Goal: Information Seeking & Learning: Learn about a topic

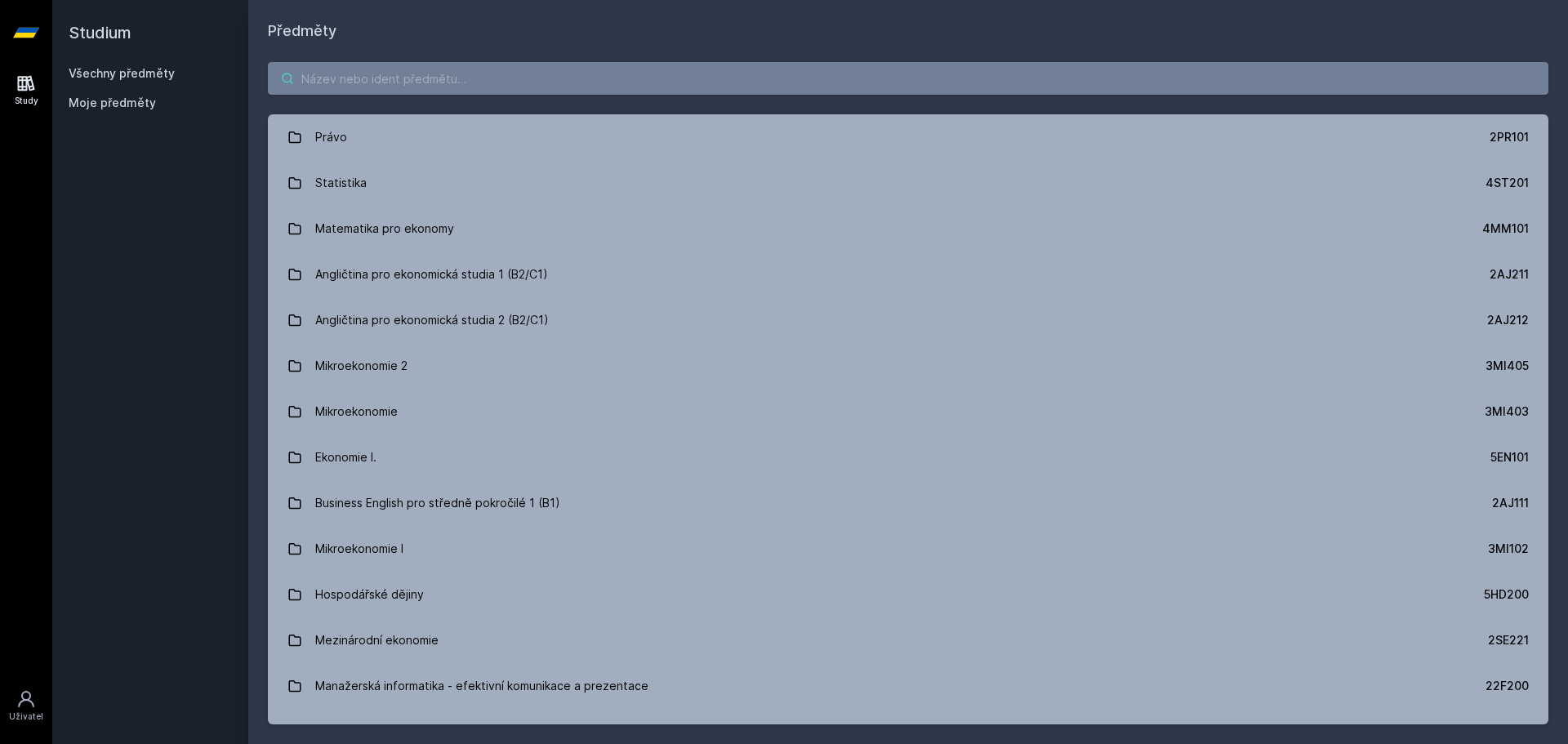
click at [429, 83] on input "search" at bounding box center [908, 78] width 1281 height 33
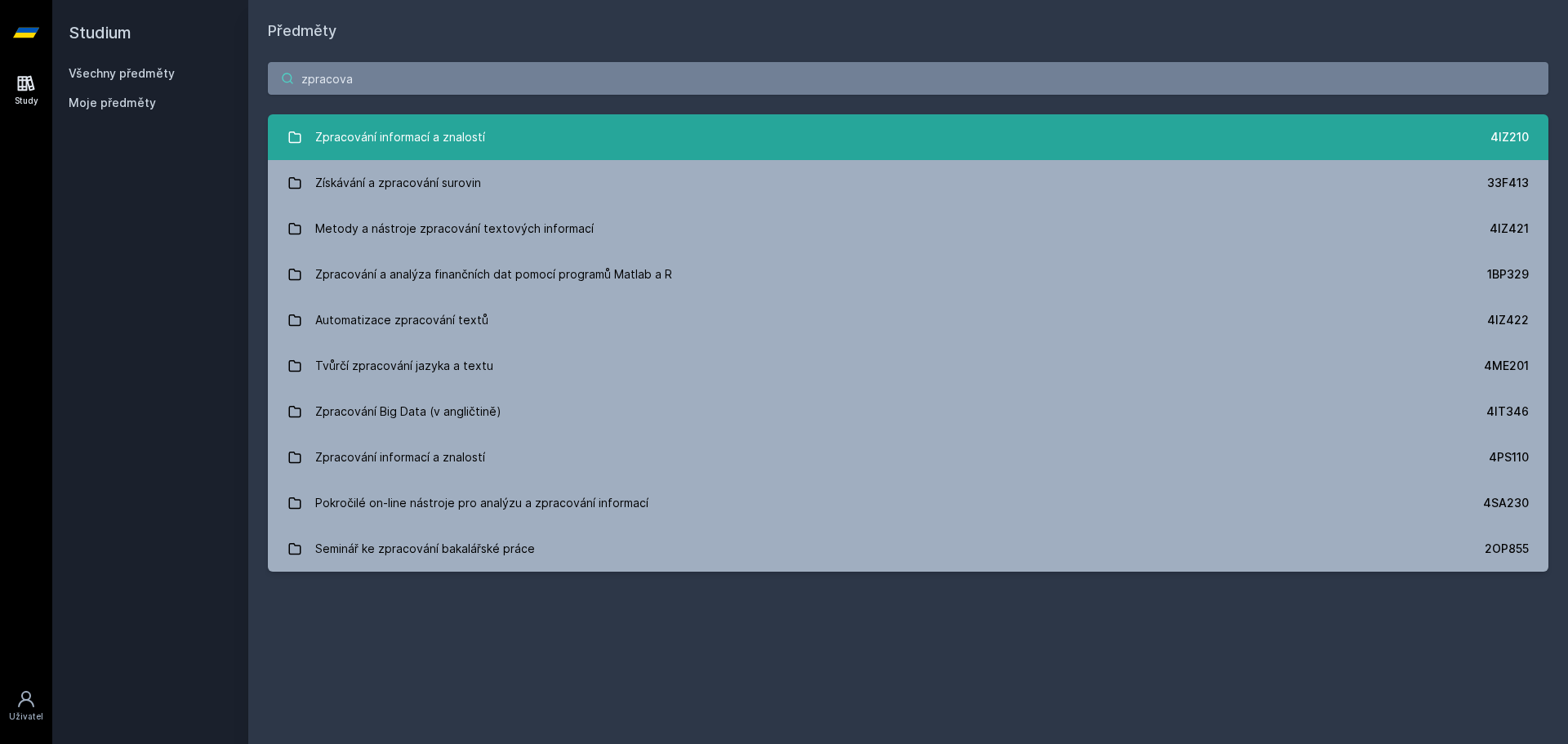
type input "zpracova"
click at [545, 130] on link "Zpracování informací a znalostí 4IZ210" at bounding box center [908, 136] width 1281 height 45
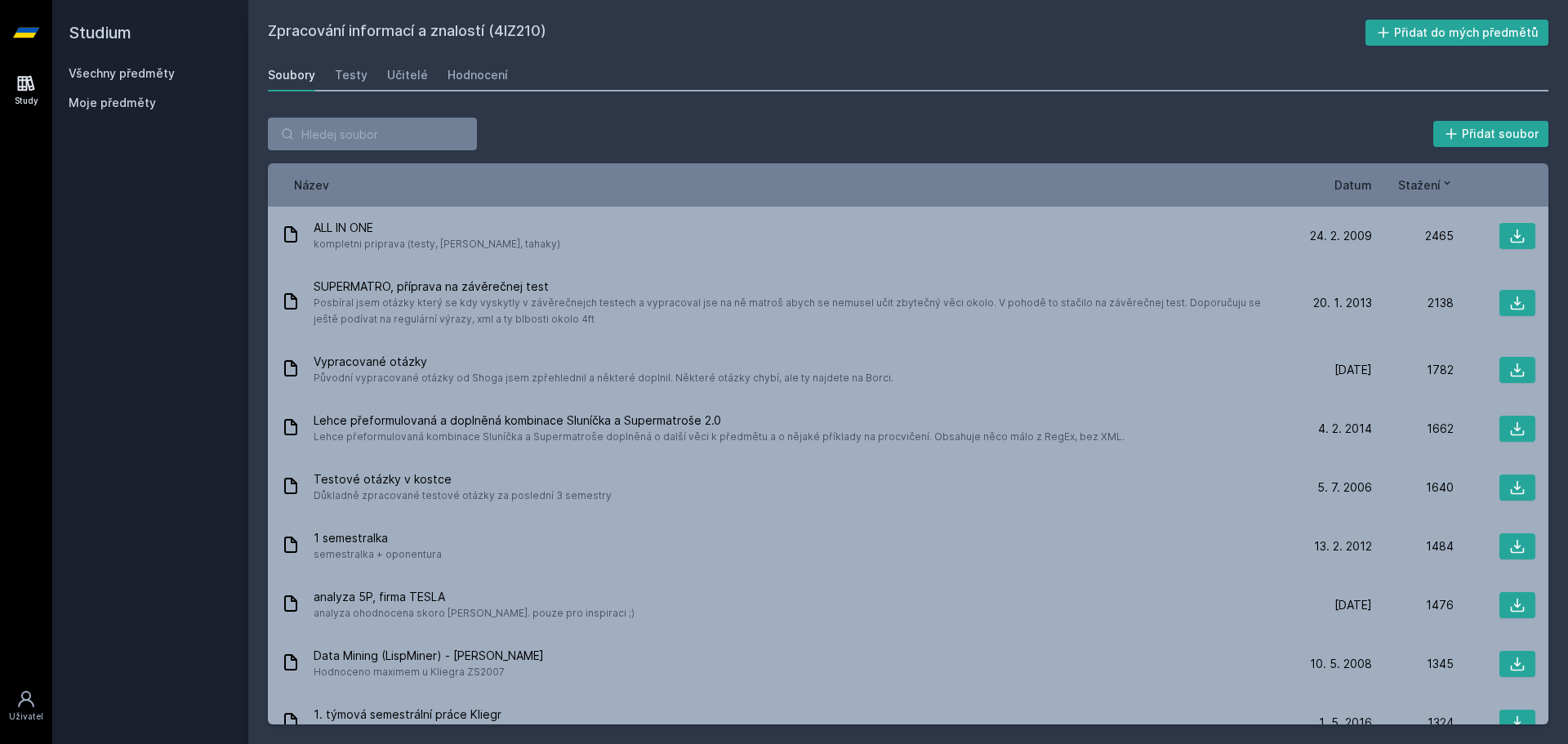
click at [516, 70] on div "Soubory Testy Učitelé Hodnocení" at bounding box center [908, 76] width 1281 height 33
click at [490, 70] on div "Hodnocení" at bounding box center [478, 75] width 60 height 16
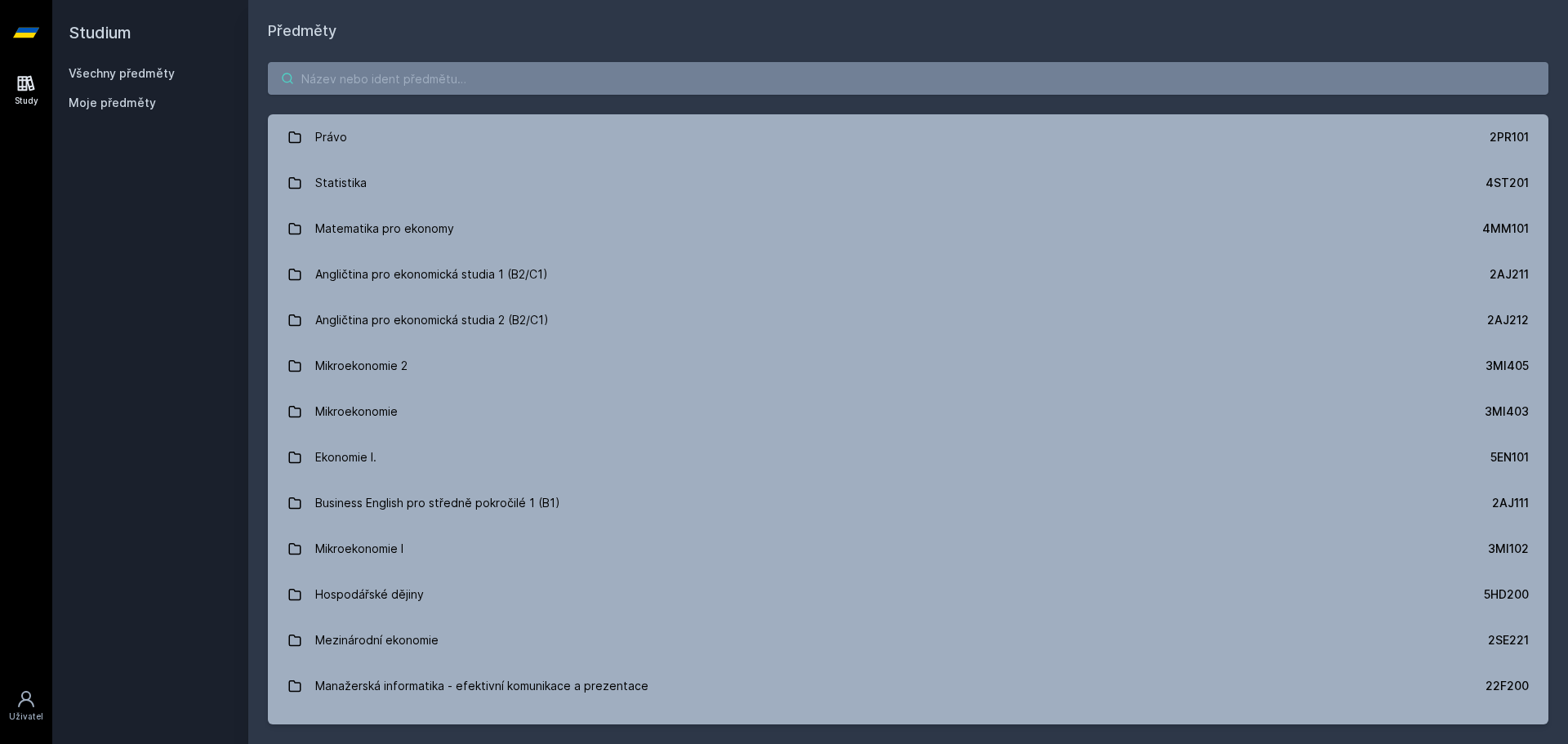
click at [384, 88] on input "search" at bounding box center [908, 78] width 1281 height 33
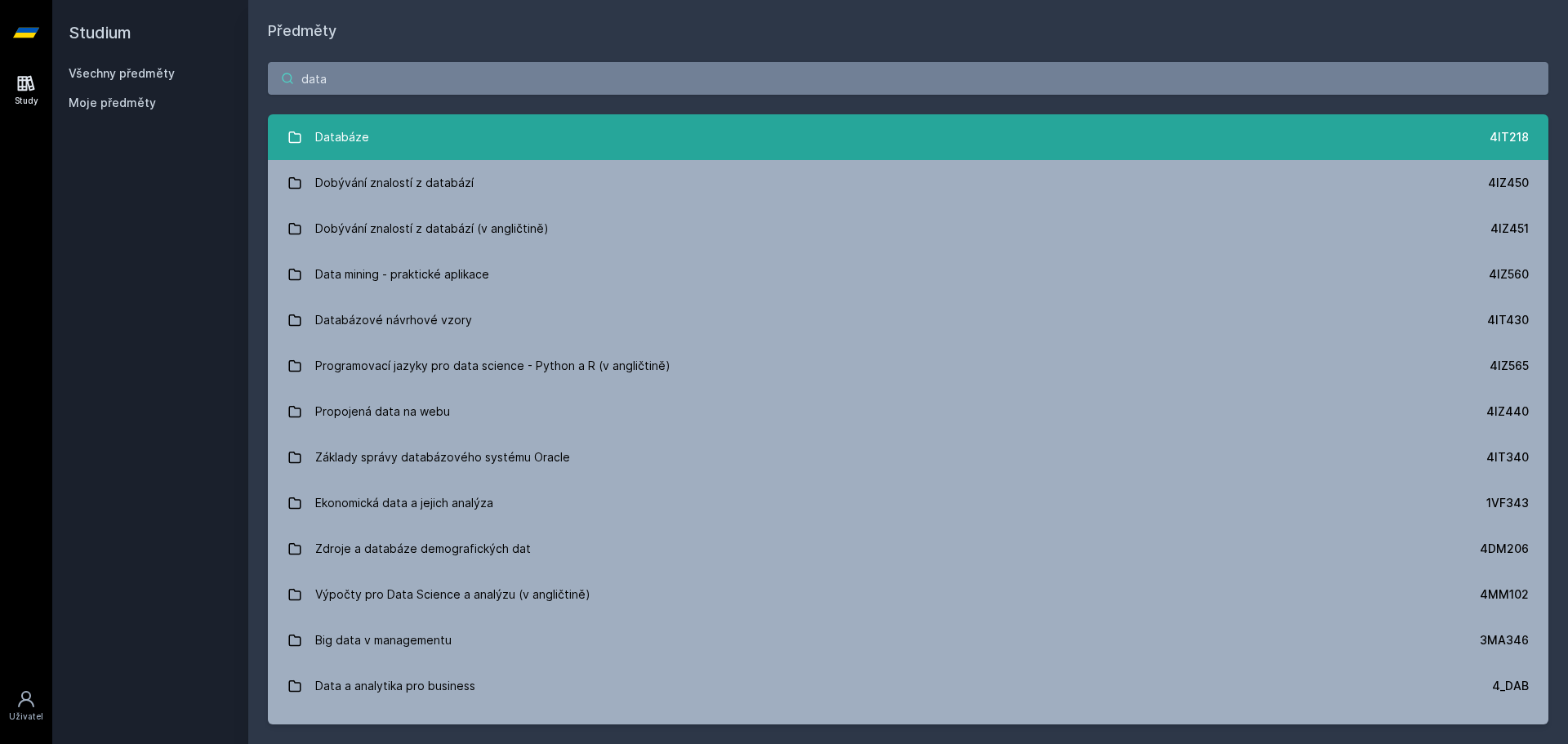
type input "data"
click at [410, 119] on link "Databáze 4IT218" at bounding box center [908, 136] width 1281 height 45
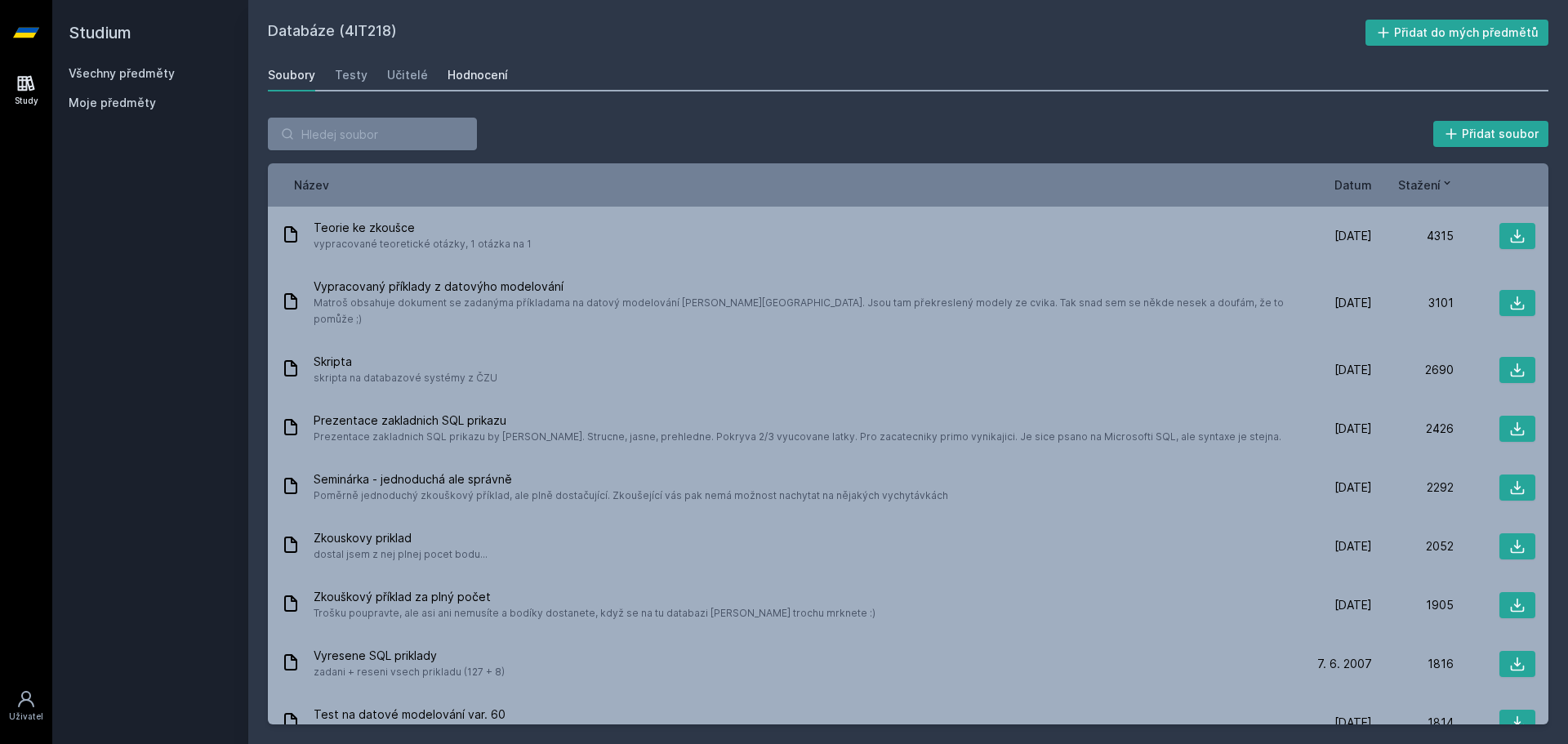
click at [492, 66] on link "Hodnocení" at bounding box center [478, 76] width 60 height 33
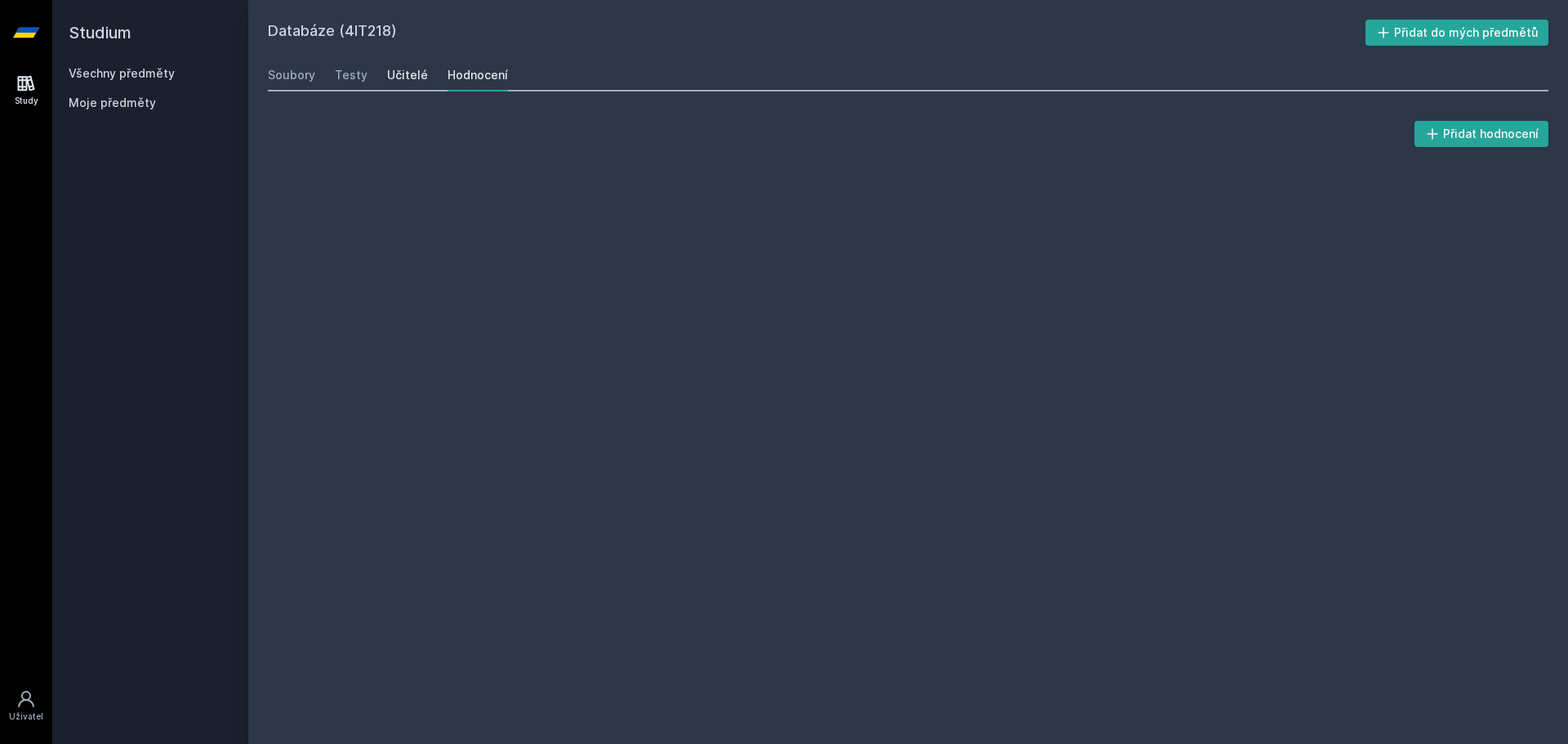
click at [414, 59] on link "Učitelé" at bounding box center [407, 76] width 41 height 33
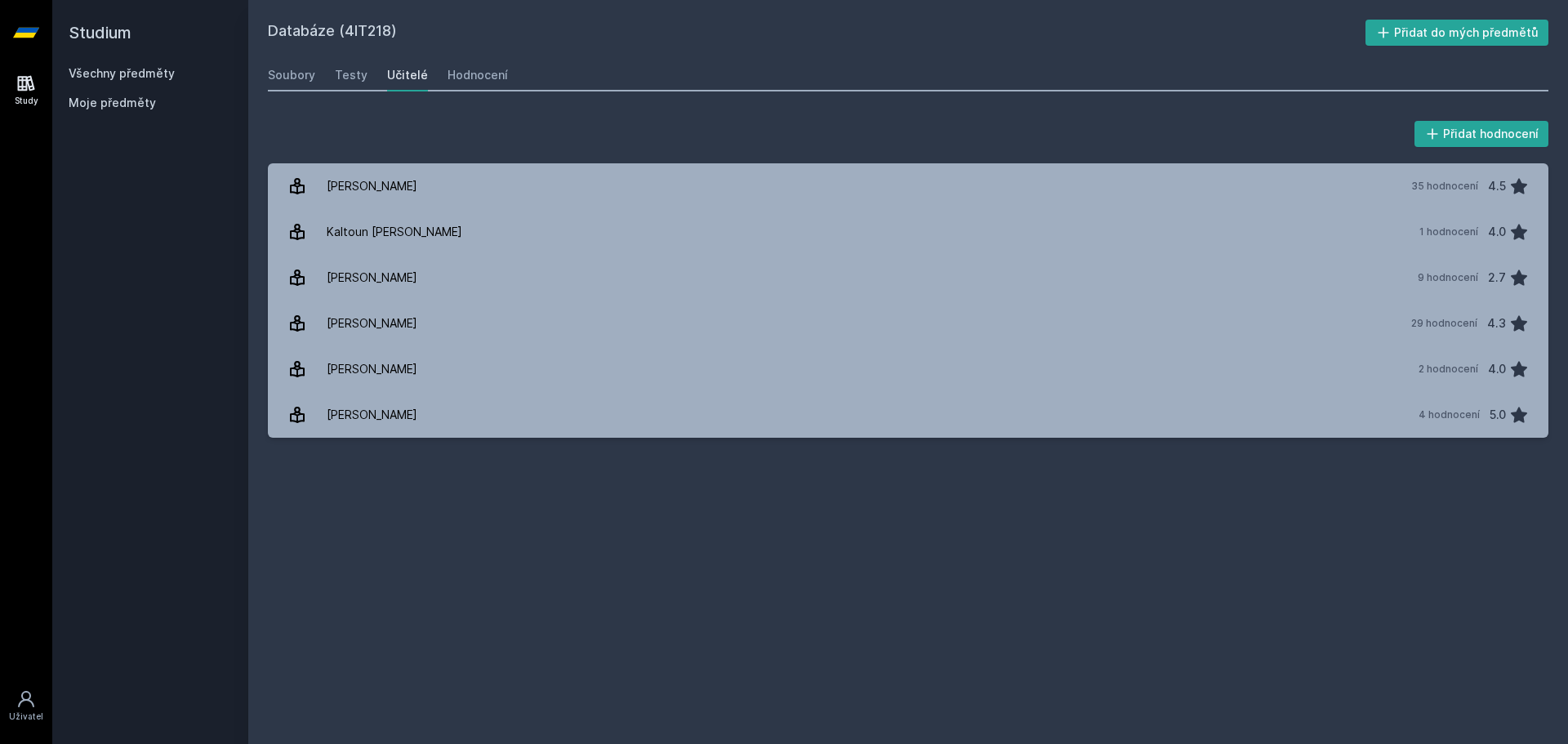
click at [413, 70] on div "Učitelé" at bounding box center [407, 75] width 41 height 16
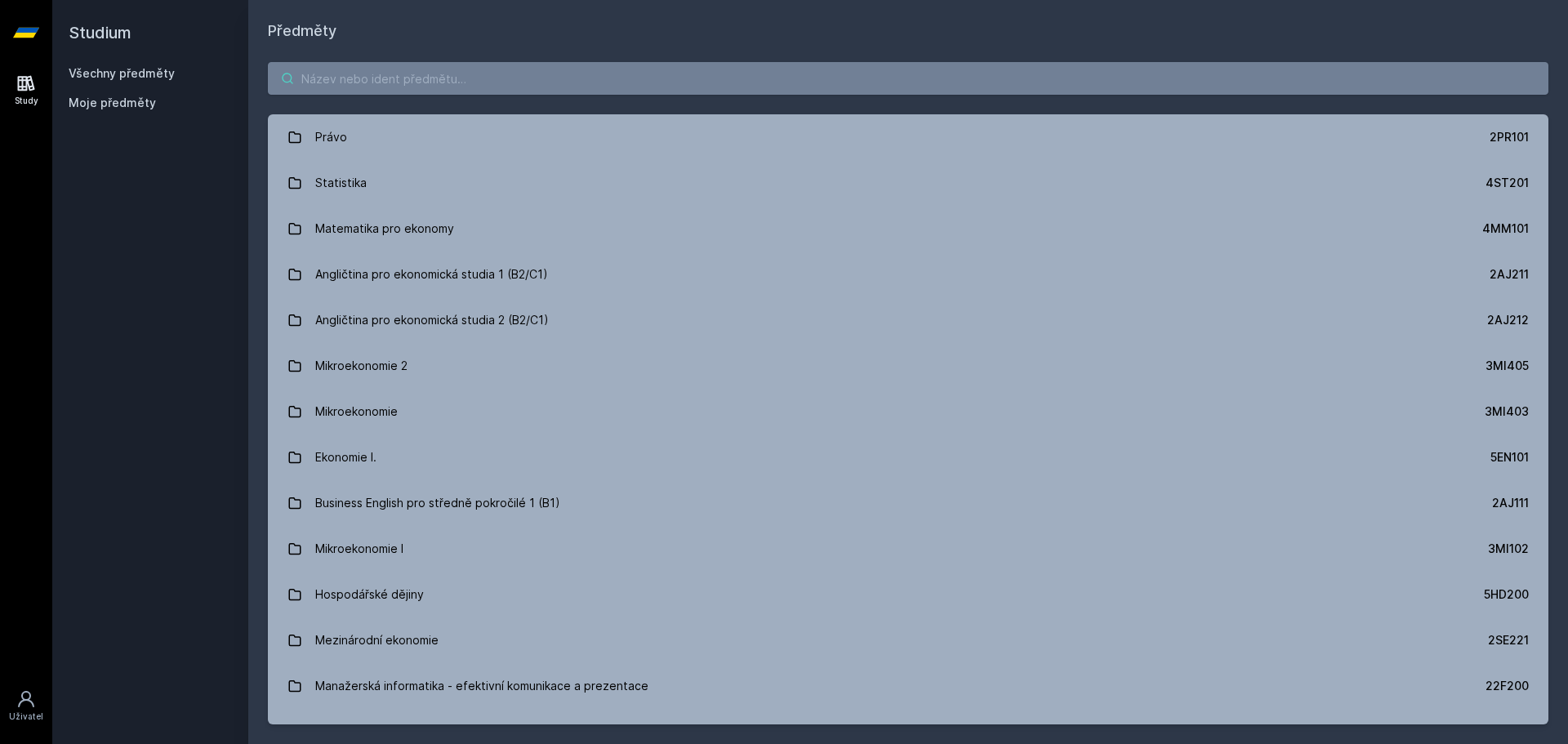
click at [416, 71] on input "search" at bounding box center [908, 78] width 1281 height 33
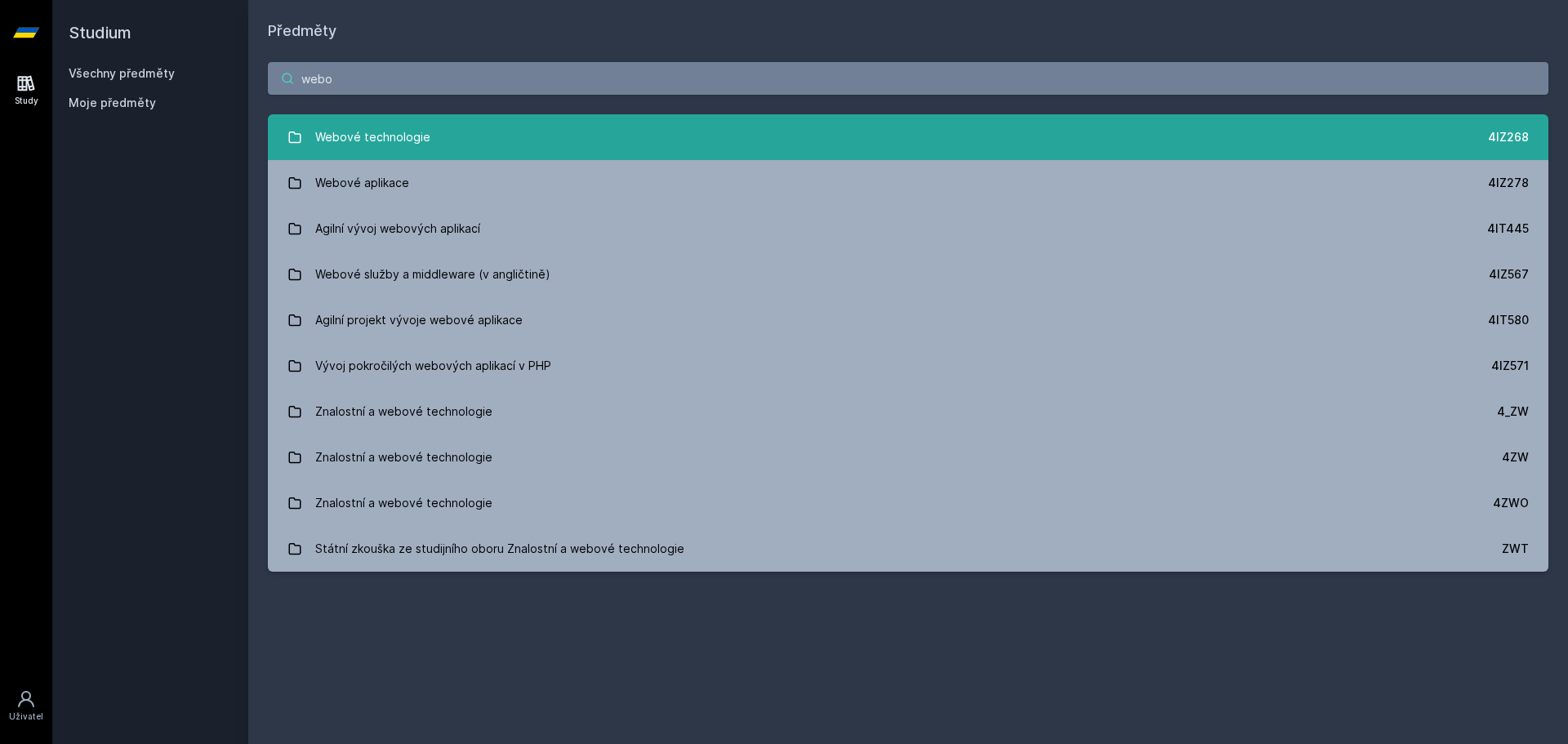
type input "webo"
click at [439, 127] on link "Webové technologie 4IZ268" at bounding box center [908, 136] width 1281 height 45
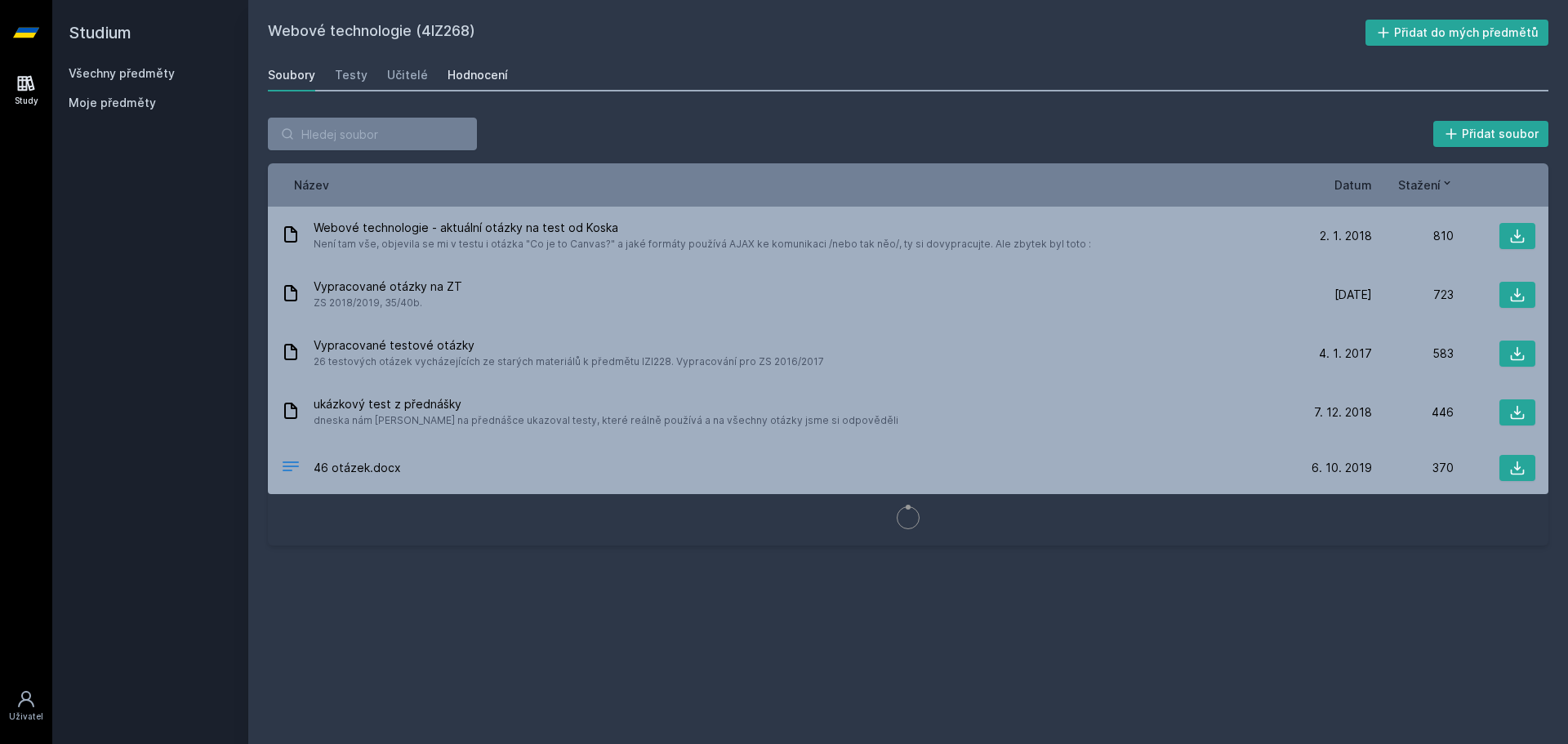
click at [479, 79] on div "Hodnocení" at bounding box center [478, 75] width 60 height 16
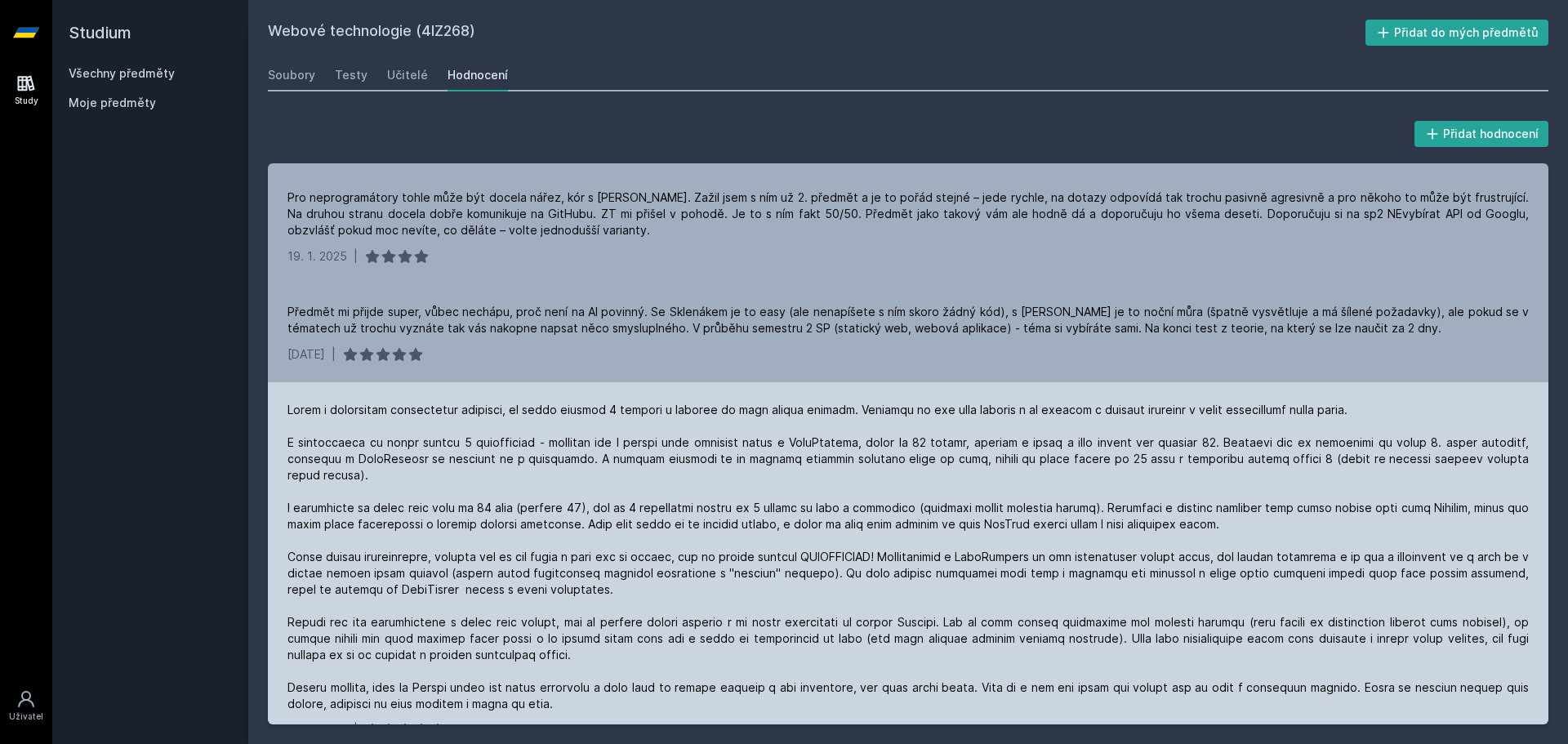
scroll to position [163, 0]
